Goal: Task Accomplishment & Management: Manage account settings

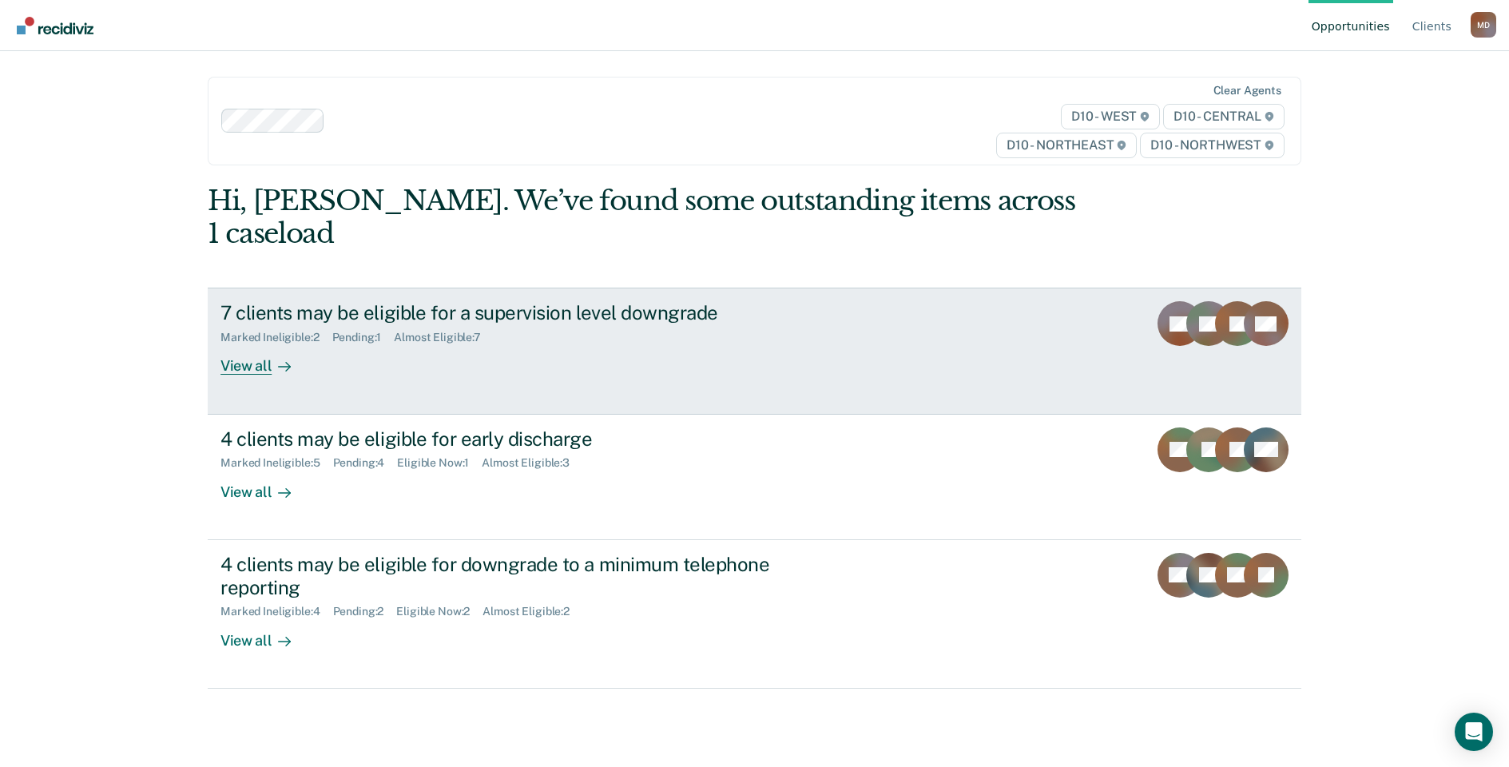
click at [454, 301] on div "7 clients may be eligible for a supervision level downgrade" at bounding box center [500, 312] width 561 height 23
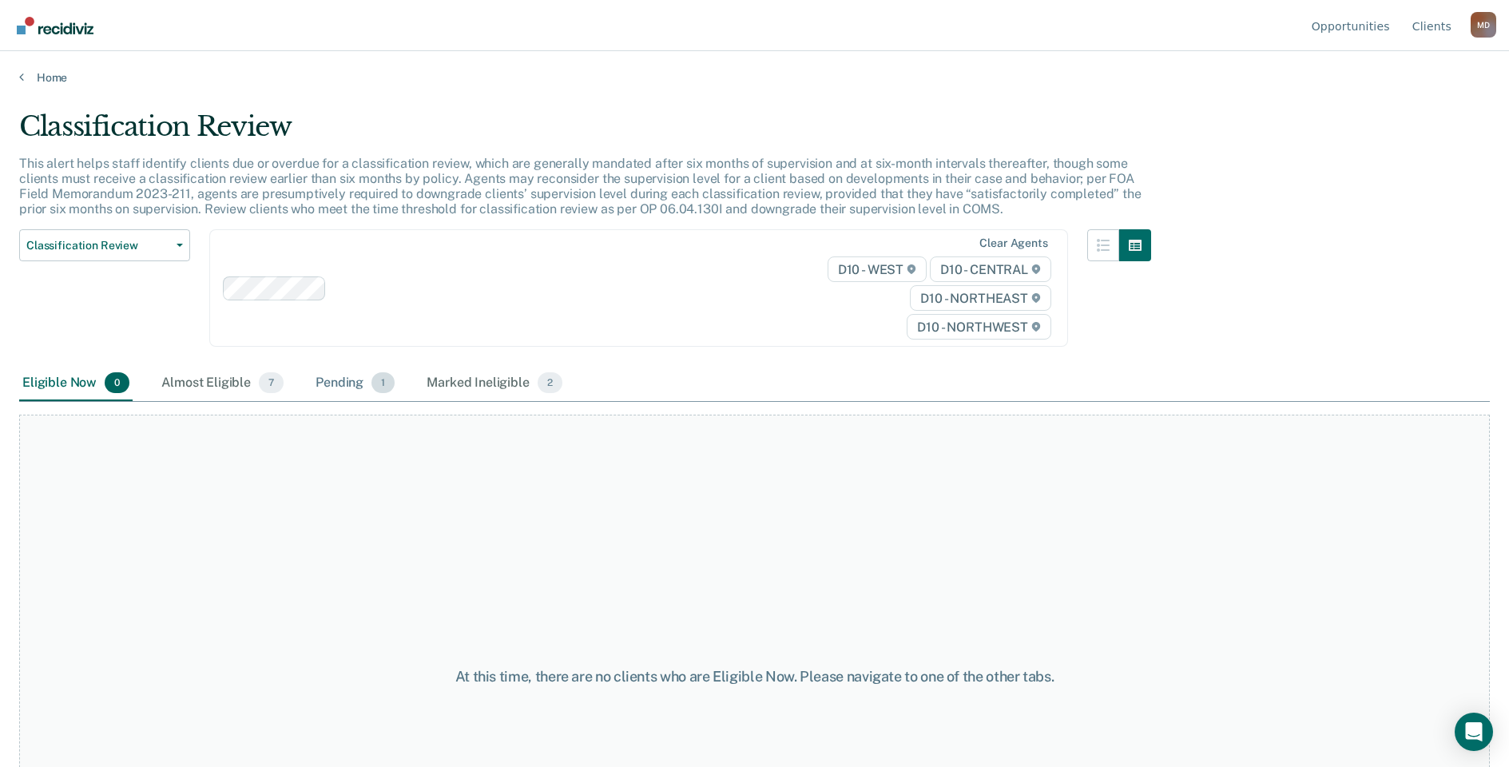
click at [339, 375] on div "Pending 1" at bounding box center [354, 383] width 85 height 35
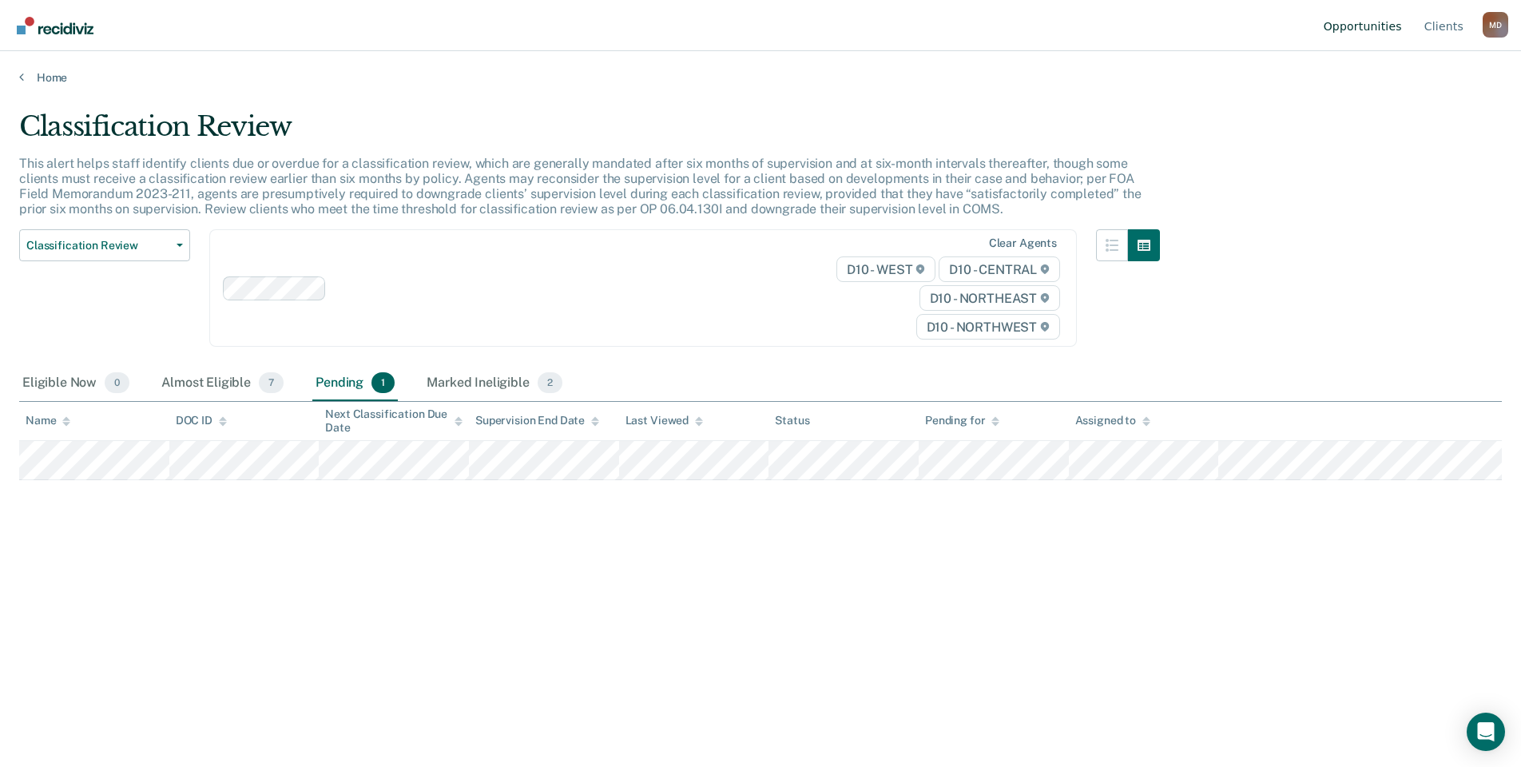
click at [1354, 30] on link "Opportunities" at bounding box center [1362, 25] width 85 height 51
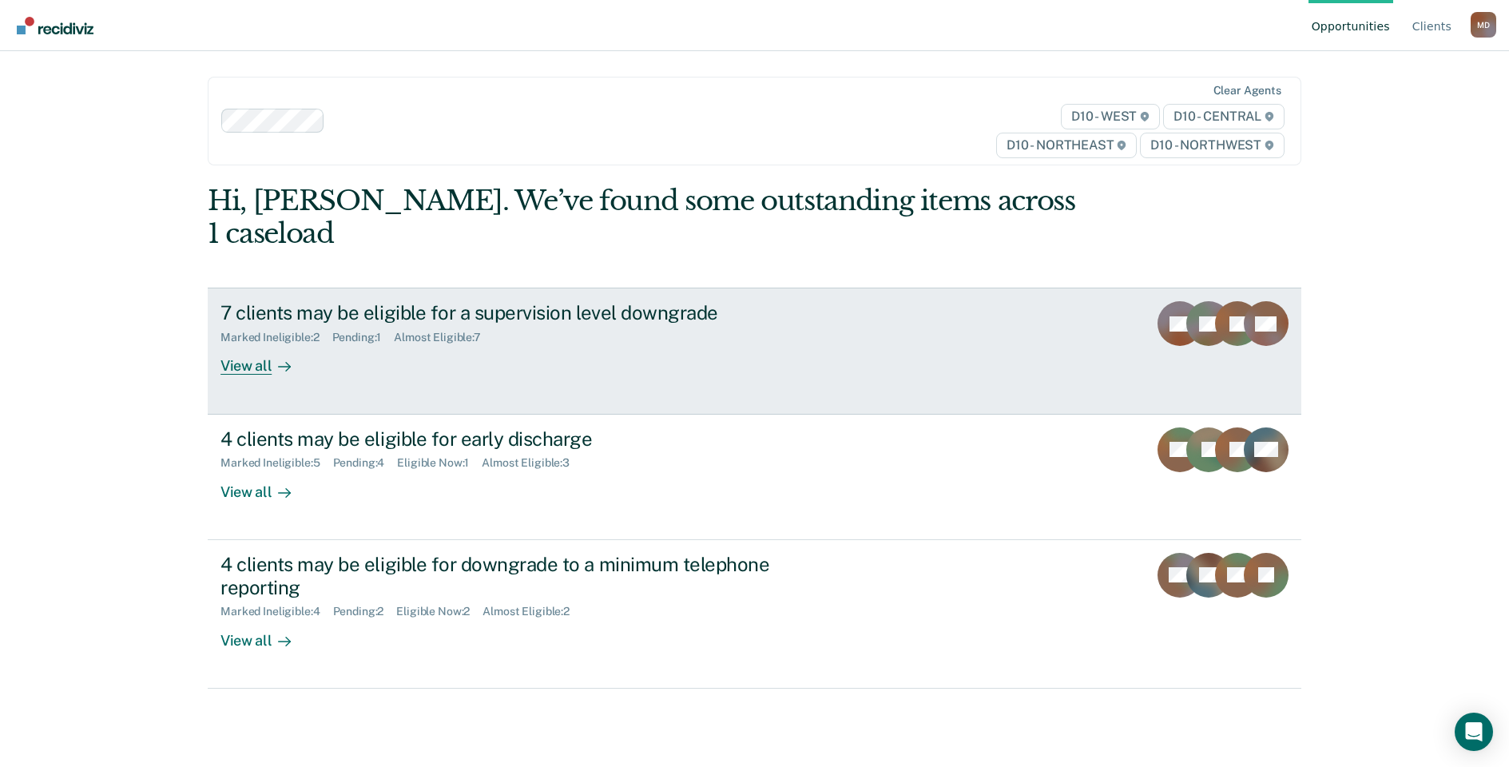
click at [236, 344] on div "View all" at bounding box center [264, 359] width 89 height 31
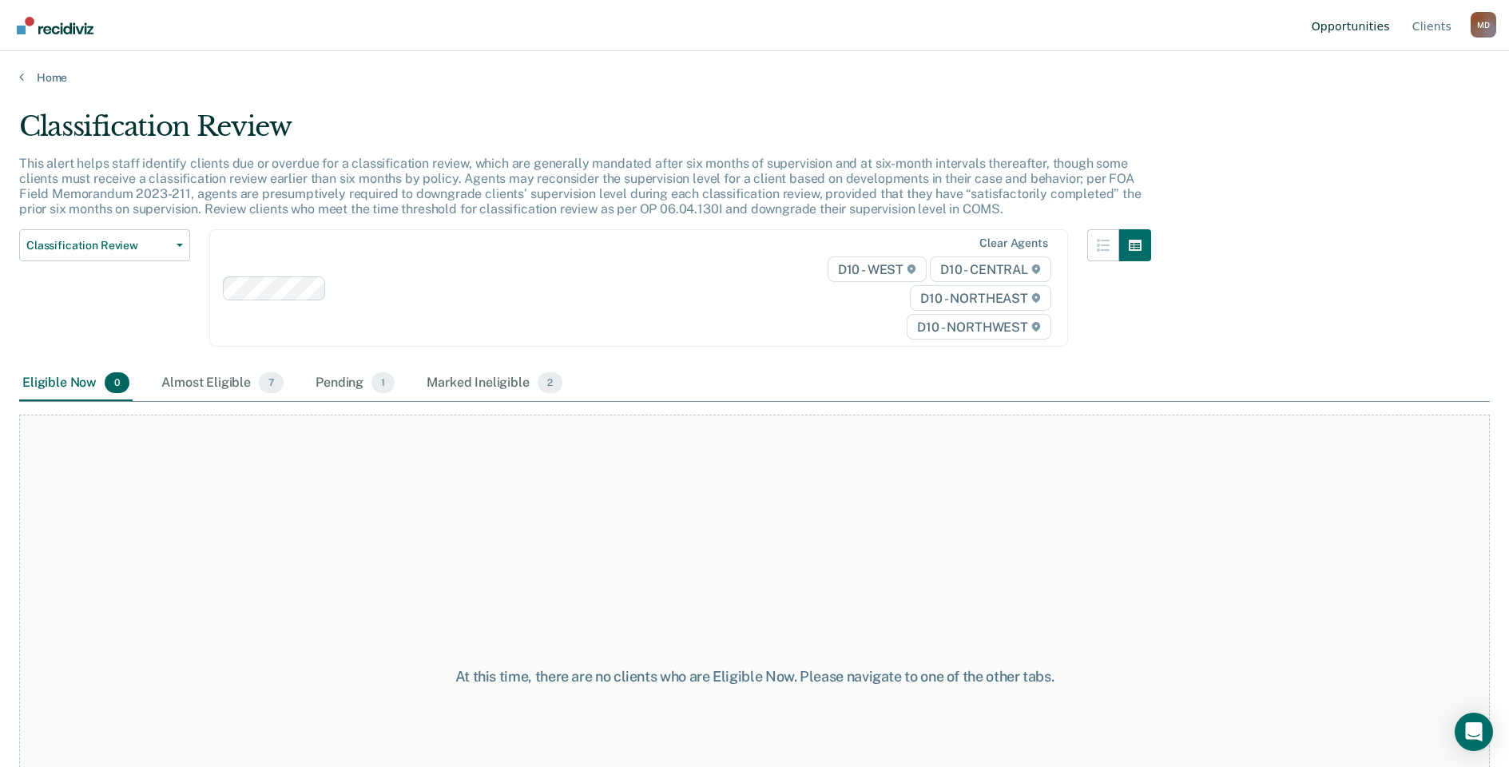
click at [1324, 29] on link "Opportunities" at bounding box center [1350, 25] width 85 height 51
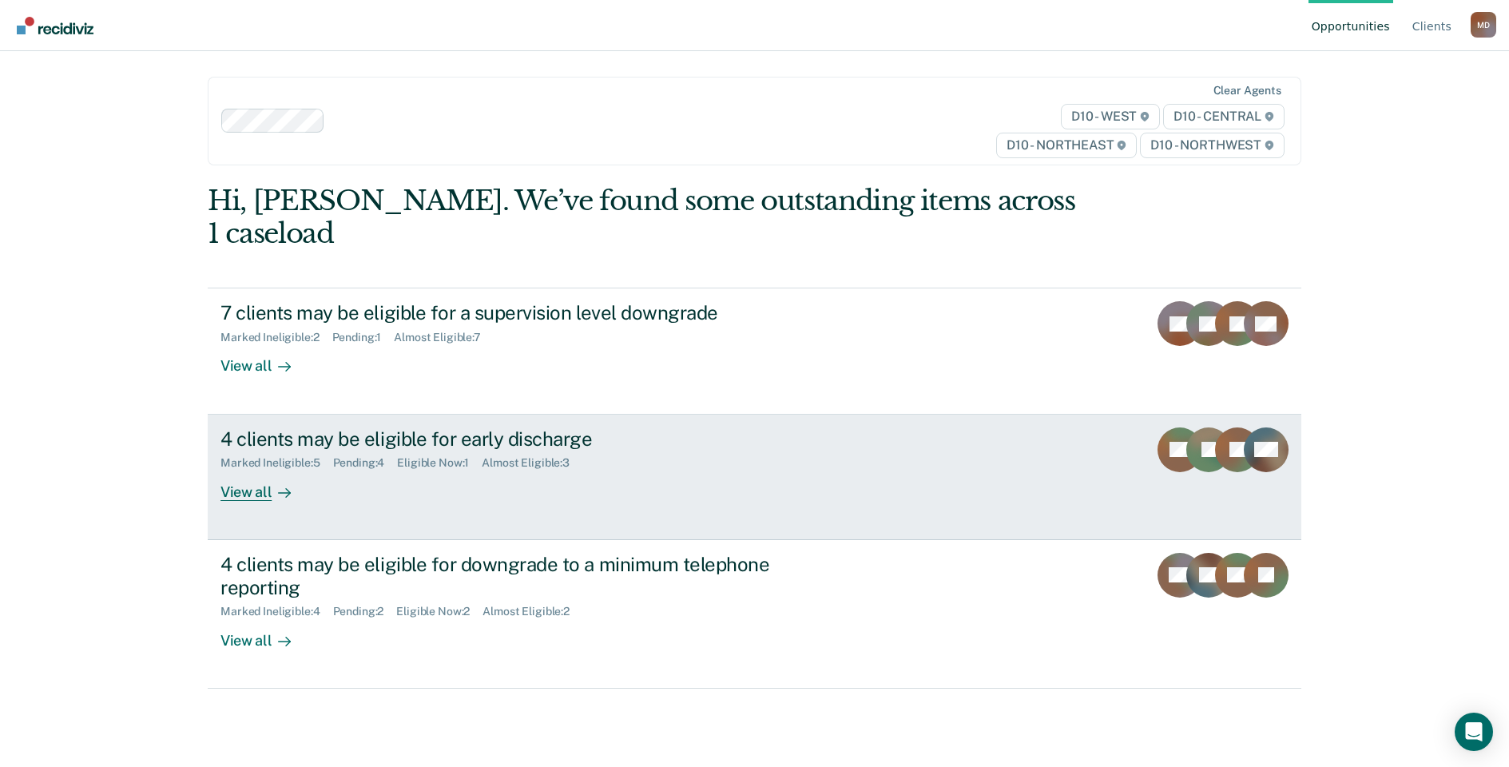
click at [279, 486] on icon at bounding box center [284, 492] width 13 height 13
